Goal: Communication & Community: Answer question/provide support

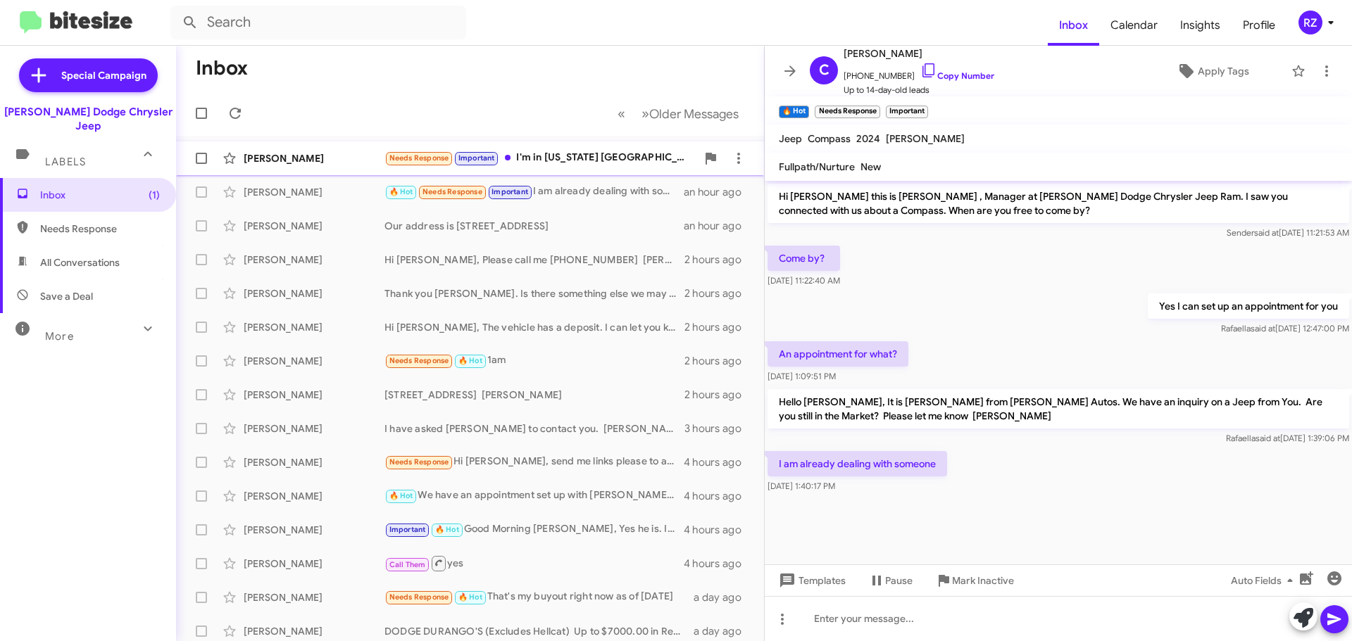
scroll to position [1, 0]
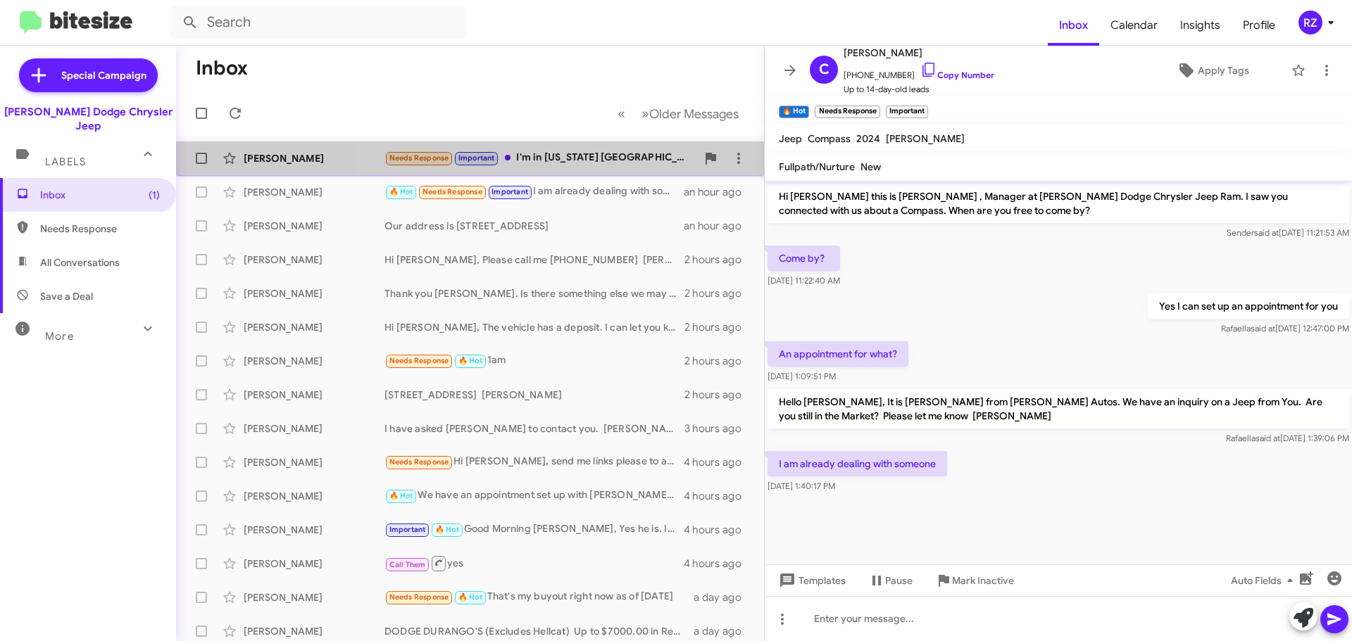
click at [606, 166] on div "Needs Response Important I'm in [US_STATE] [GEOGRAPHIC_DATA]" at bounding box center [540, 158] width 312 height 16
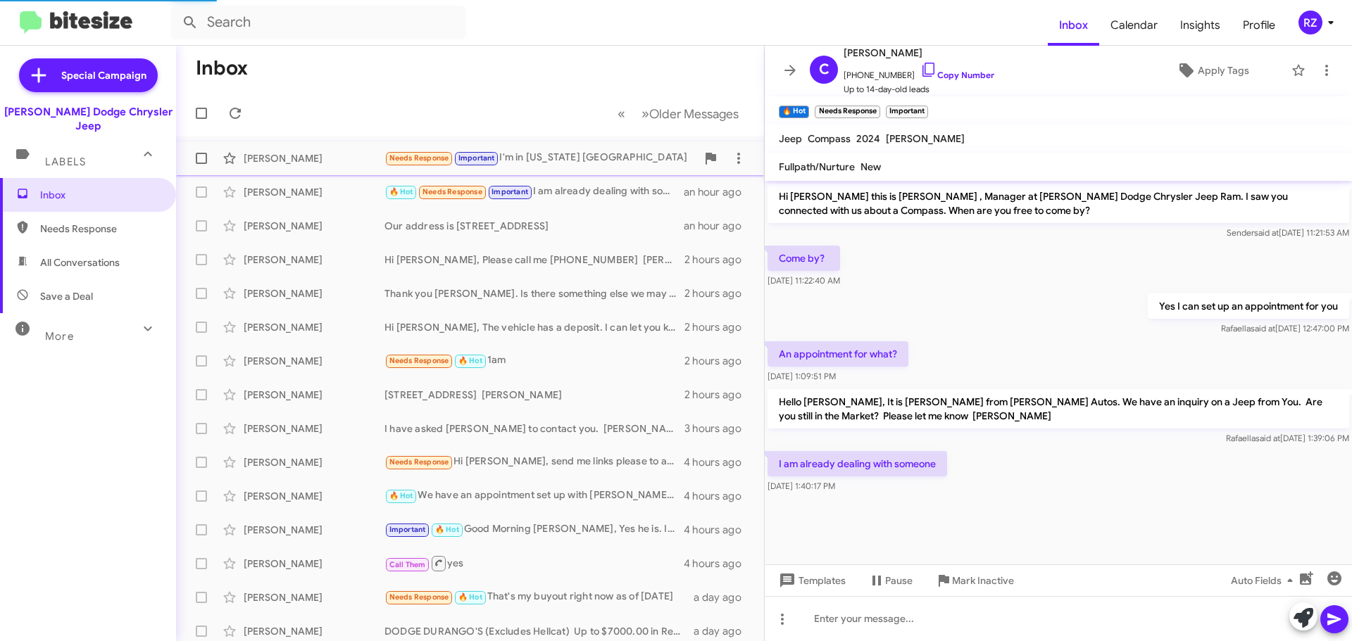
scroll to position [515, 0]
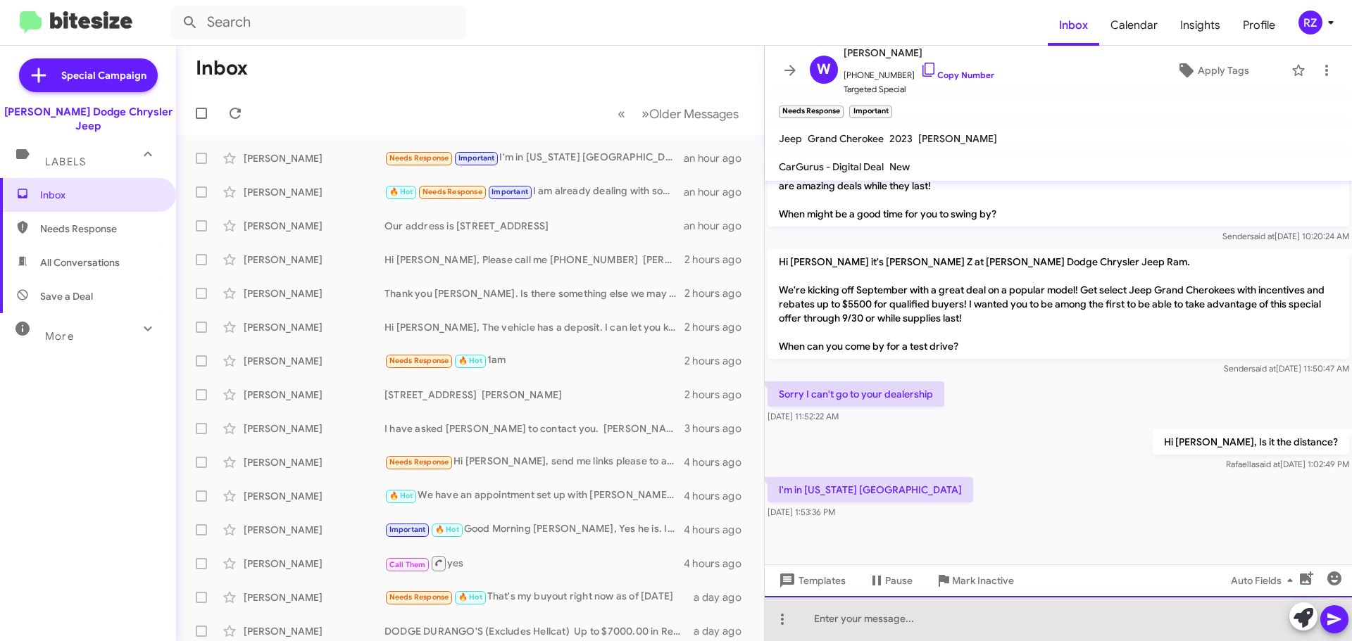
click at [858, 613] on div at bounding box center [1058, 618] width 587 height 45
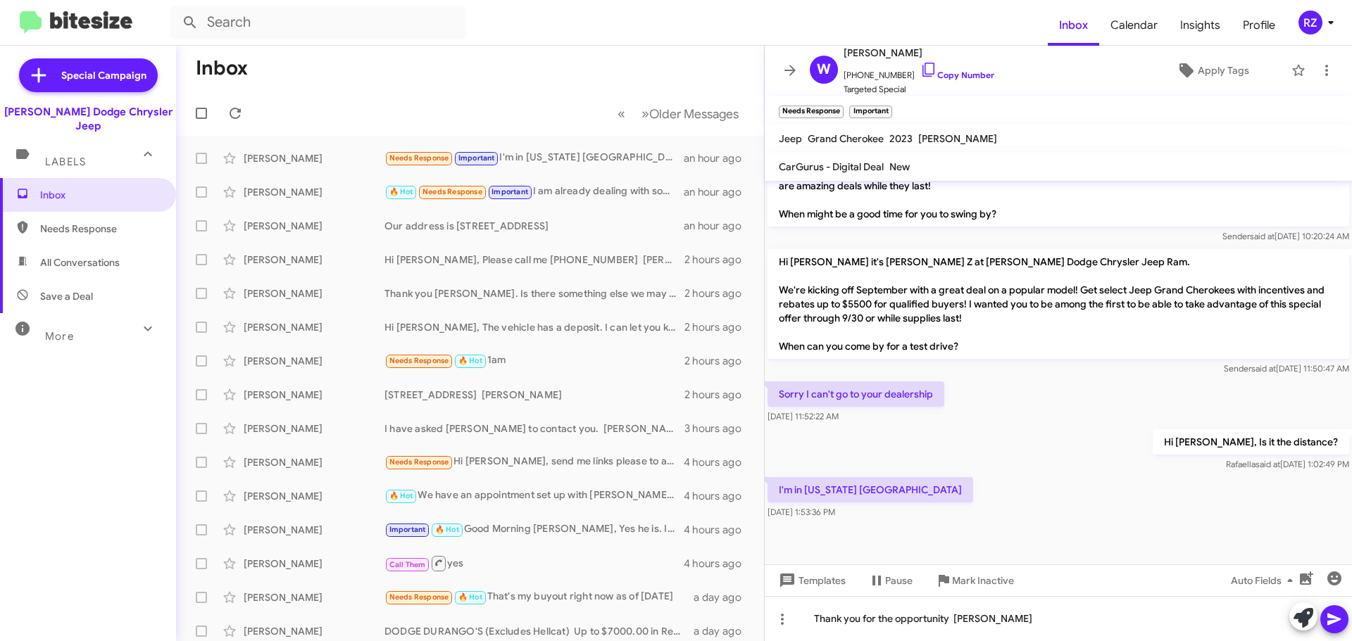
click at [1325, 617] on button at bounding box center [1334, 620] width 28 height 28
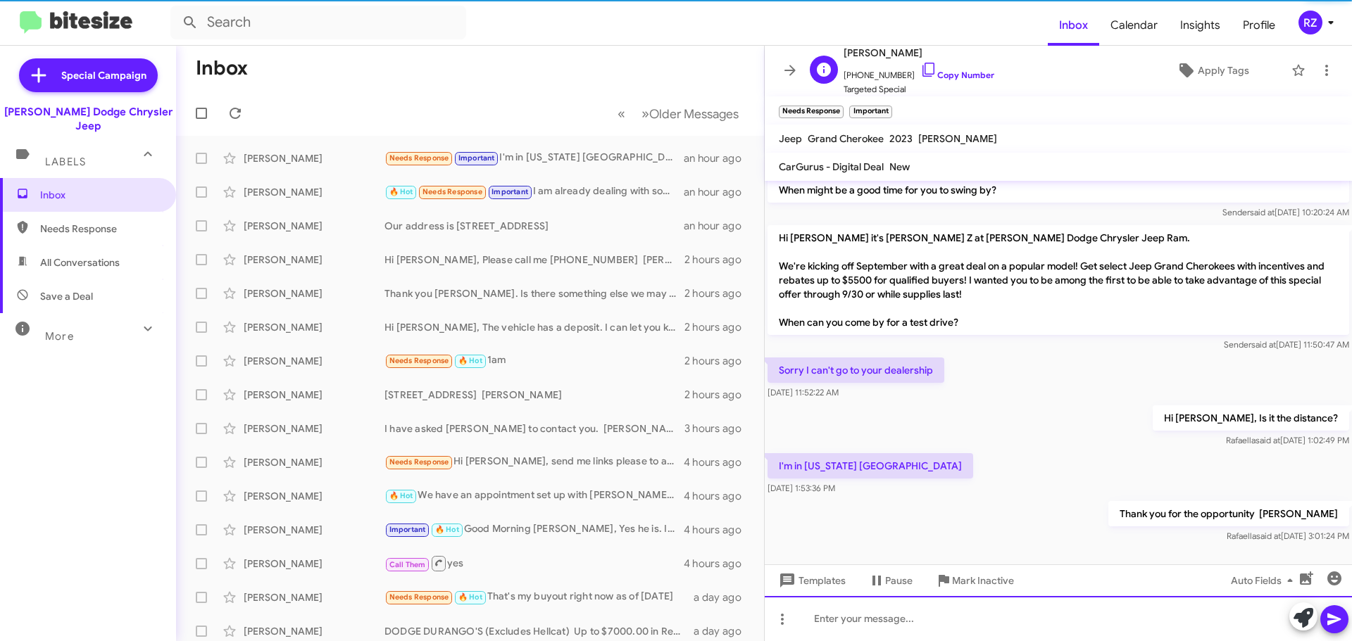
scroll to position [566, 0]
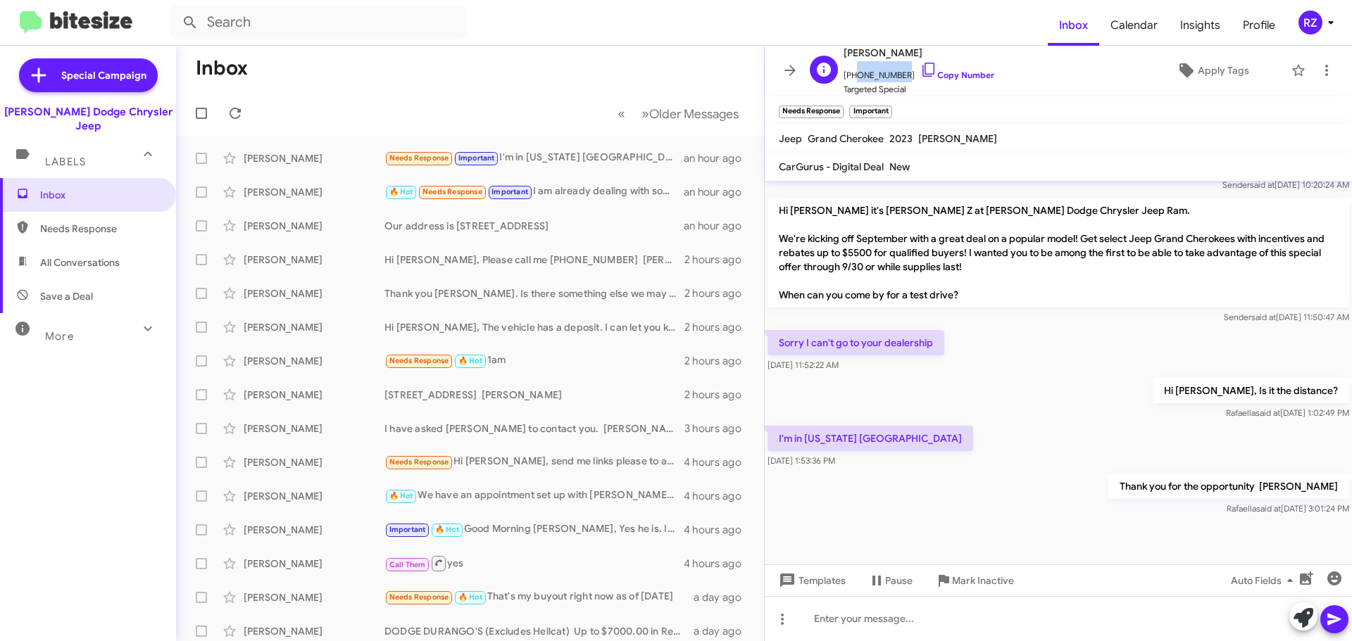
drag, startPoint x: 896, startPoint y: 76, endPoint x: 852, endPoint y: 72, distance: 44.6
click at [852, 72] on span "[PHONE_NUMBER] Copy Number" at bounding box center [918, 71] width 151 height 21
copy span "9146464836"
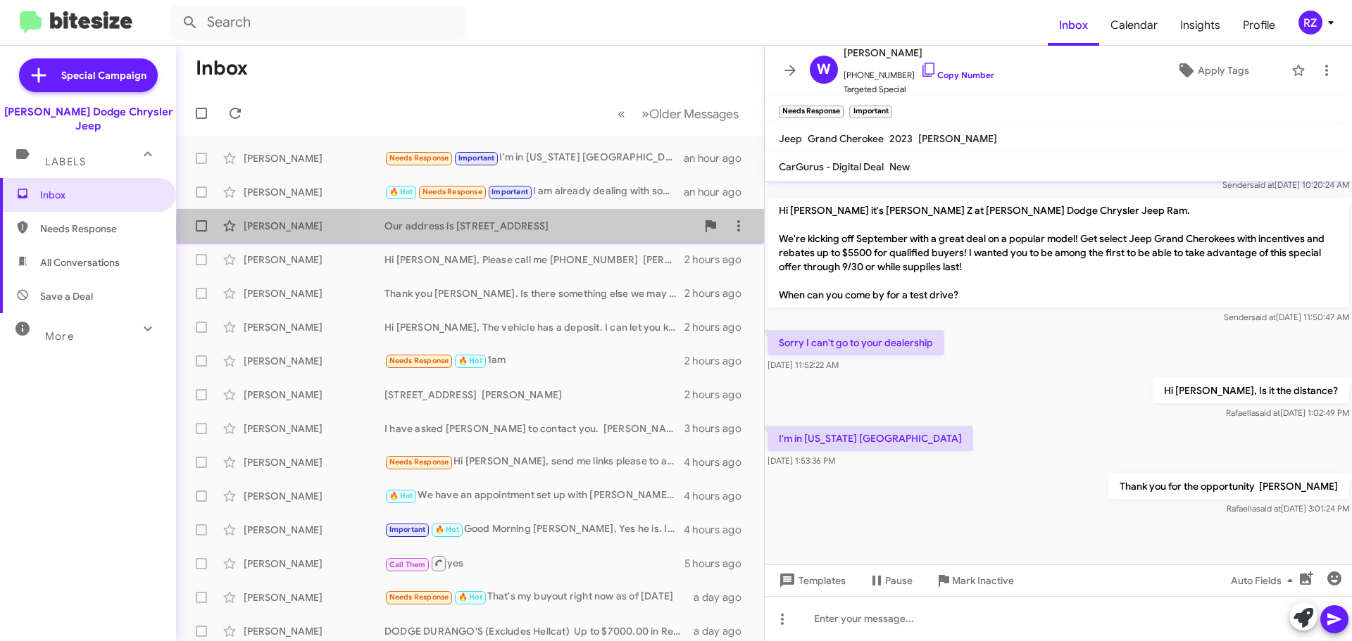
click at [645, 227] on div "Our address is [STREET_ADDRESS]" at bounding box center [540, 226] width 312 height 14
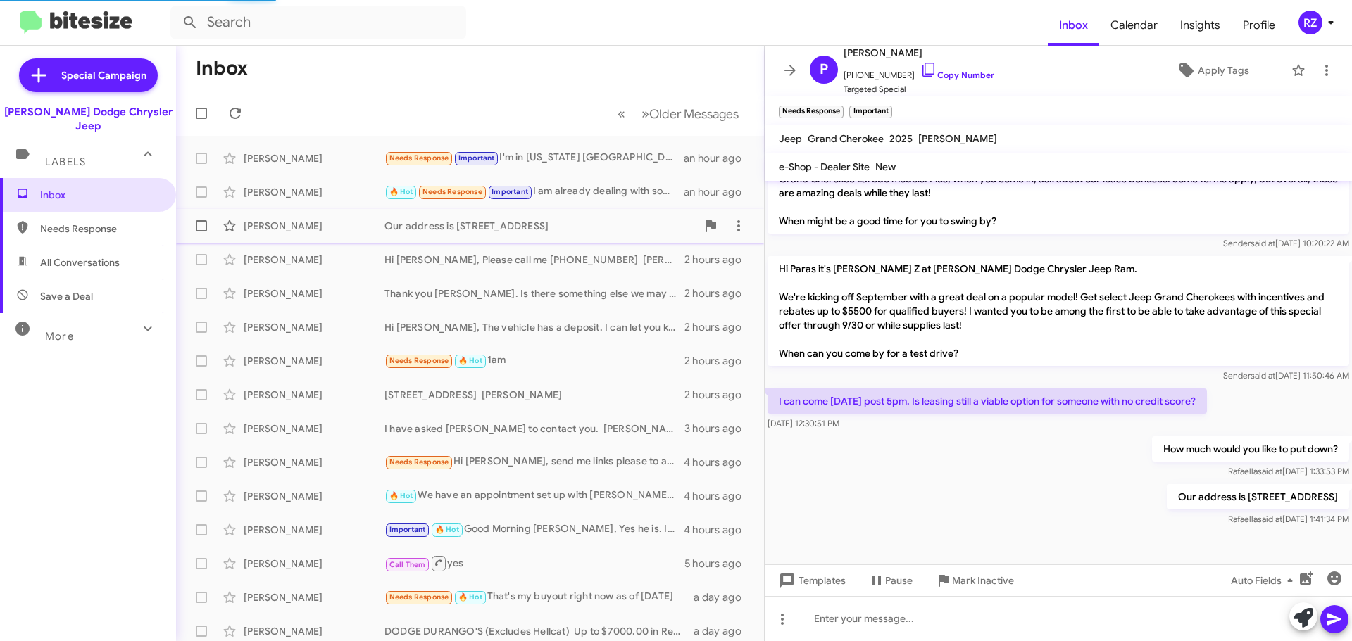
scroll to position [482, 0]
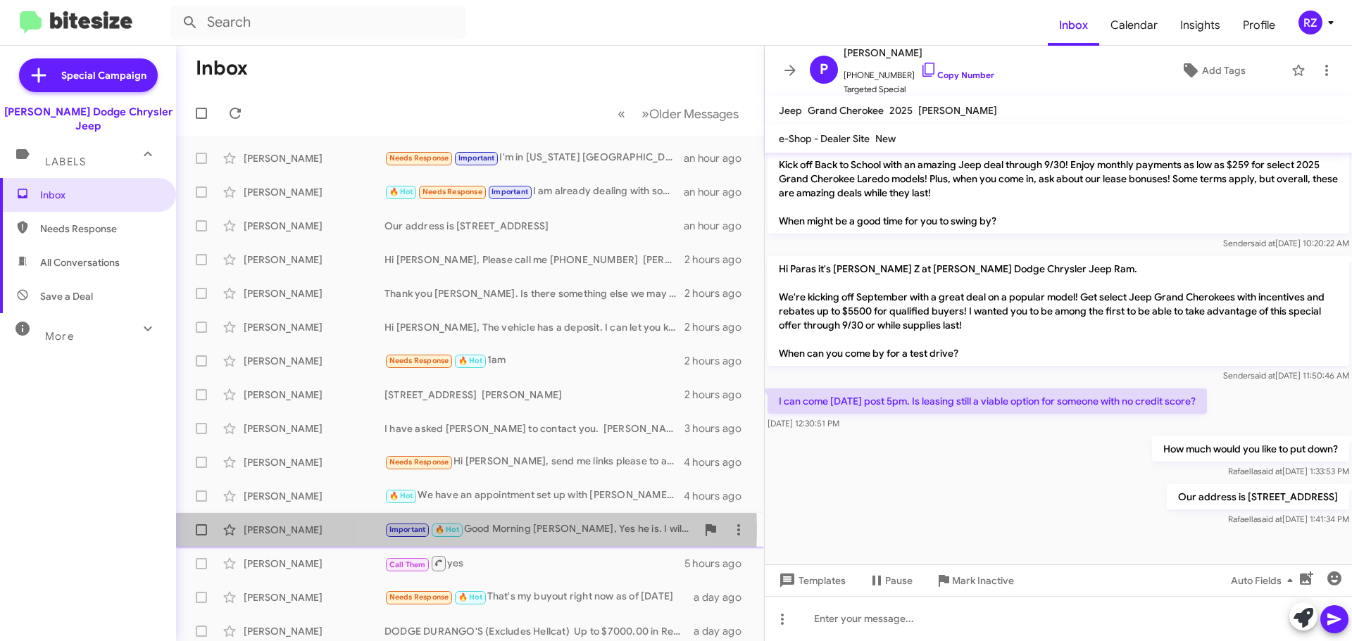
click at [465, 529] on div "Important 🔥 Hot Good Morning [PERSON_NAME], Yes he is. I will book a tentative …" at bounding box center [540, 530] width 312 height 16
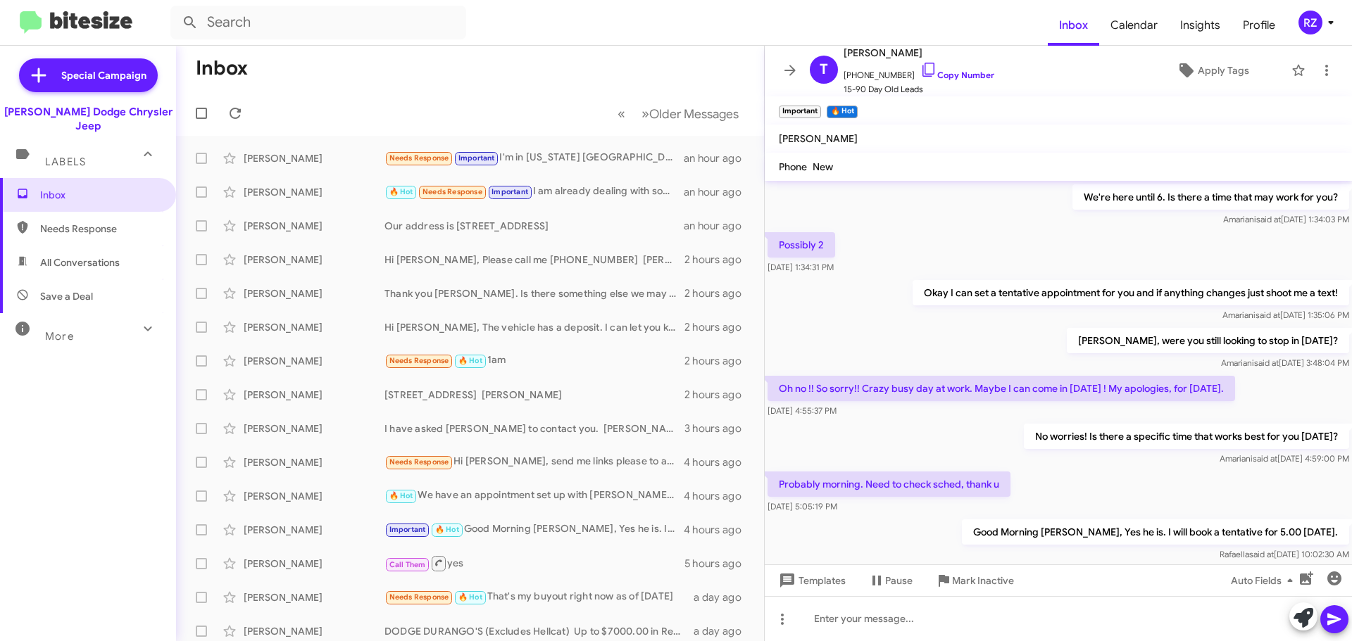
scroll to position [598, 0]
